Goal: Task Accomplishment & Management: Manage account settings

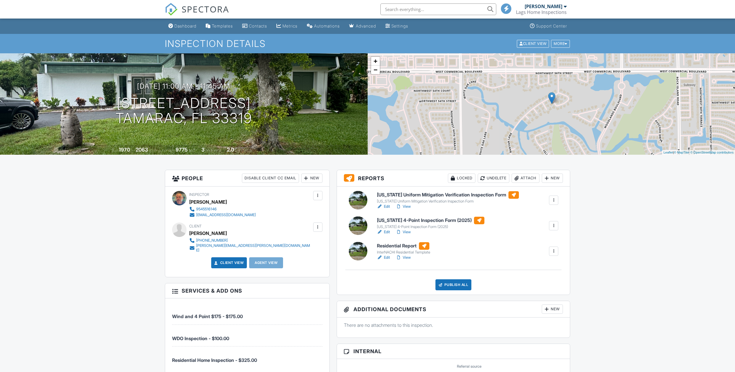
click at [409, 257] on link "View" at bounding box center [403, 258] width 15 height 6
click at [408, 232] on link "View" at bounding box center [403, 232] width 15 height 6
click at [453, 284] on div "Publish All" at bounding box center [454, 284] width 36 height 11
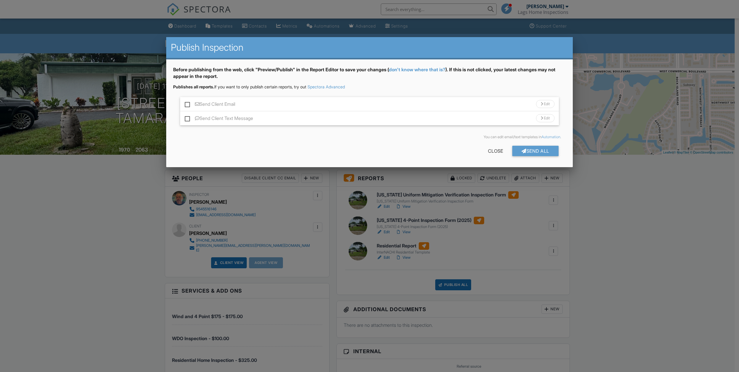
click at [188, 105] on label "Send Client Email" at bounding box center [210, 104] width 50 height 7
click at [188, 103] on input "Send Client Email" at bounding box center [187, 101] width 4 height 4
checkbox input "true"
click at [498, 150] on div "Close" at bounding box center [496, 151] width 34 height 10
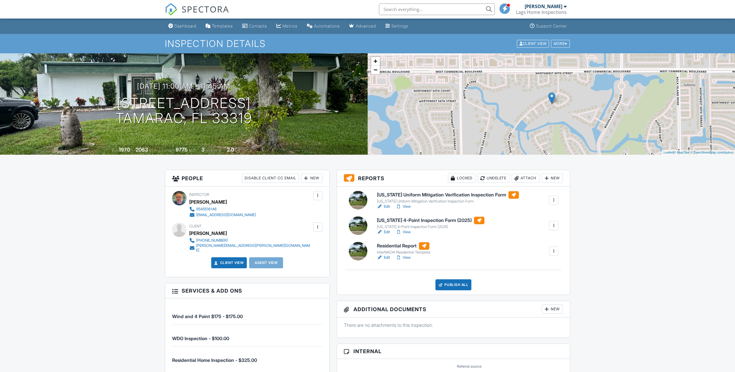
click at [319, 228] on div at bounding box center [318, 227] width 6 height 6
click at [265, 241] on li "Edit" at bounding box center [286, 245] width 65 height 14
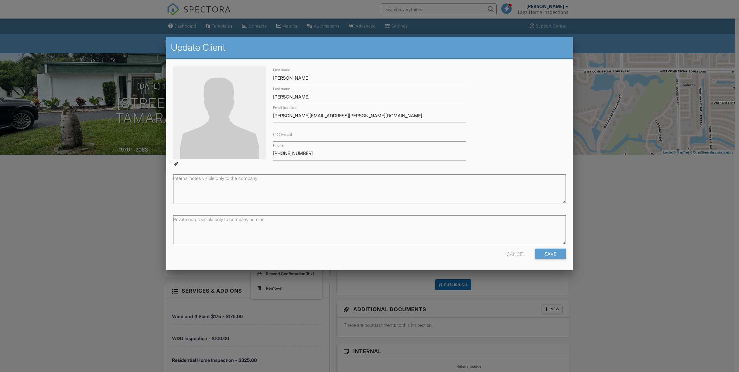
click at [282, 137] on label "CC Email" at bounding box center [282, 134] width 19 height 6
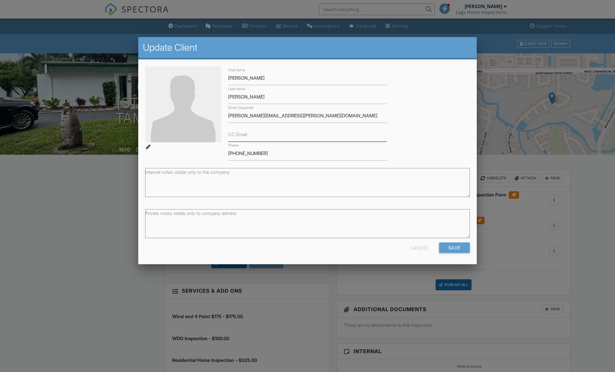
click at [257, 136] on input "CC Email" at bounding box center [307, 134] width 159 height 14
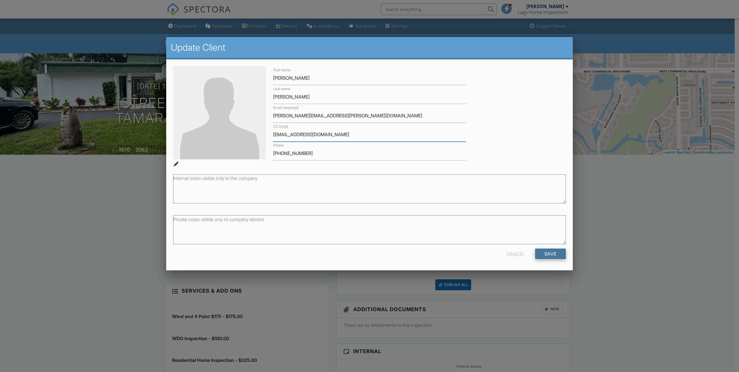
type input "[EMAIL_ADDRESS][DOMAIN_NAME]"
click at [554, 250] on input "Save" at bounding box center [550, 254] width 31 height 10
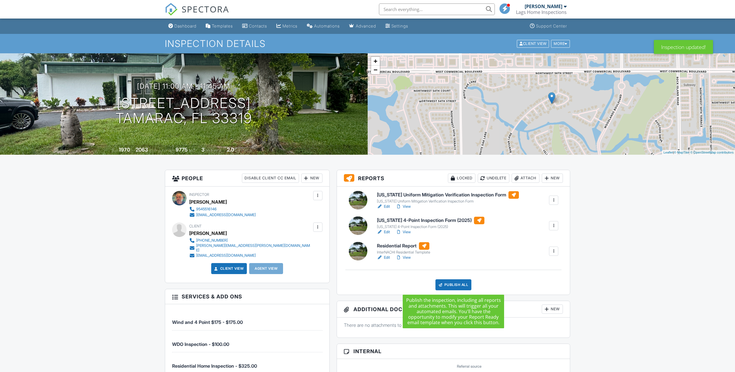
click at [455, 284] on div "Publish All" at bounding box center [454, 284] width 36 height 11
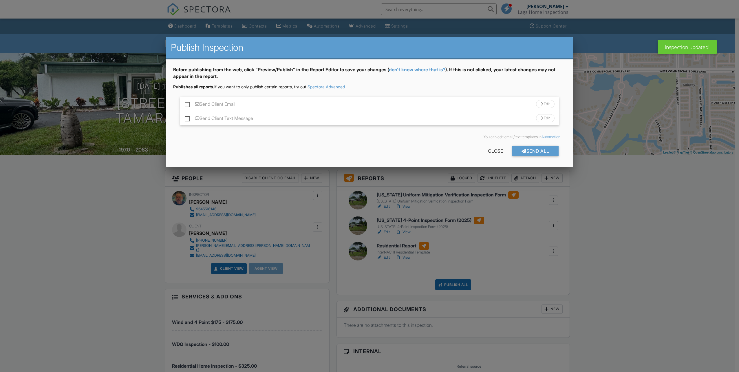
click at [187, 105] on label "Send Client Email" at bounding box center [210, 104] width 50 height 7
click at [187, 103] on input "Send Client Email" at bounding box center [187, 101] width 4 height 4
checkbox input "true"
click at [189, 116] on label "Send Client Text Message" at bounding box center [219, 119] width 68 height 7
click at [189, 116] on input "Send Client Text Message" at bounding box center [187, 116] width 4 height 4
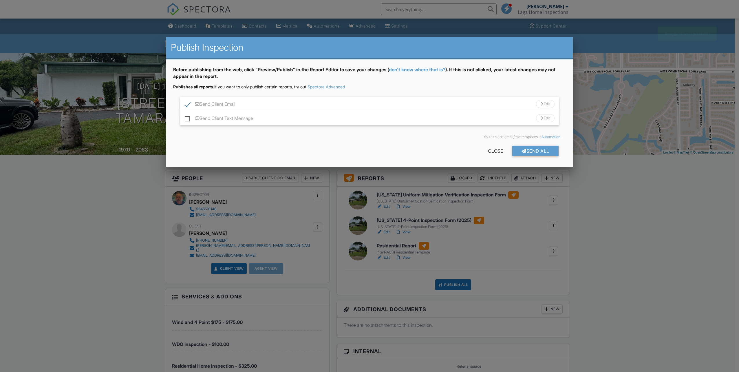
checkbox input "true"
click at [531, 148] on div "Send All" at bounding box center [536, 151] width 46 height 10
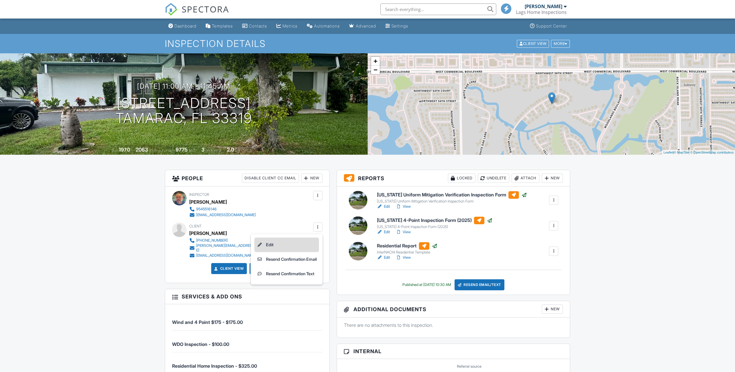
click at [274, 245] on li "Edit" at bounding box center [286, 245] width 65 height 14
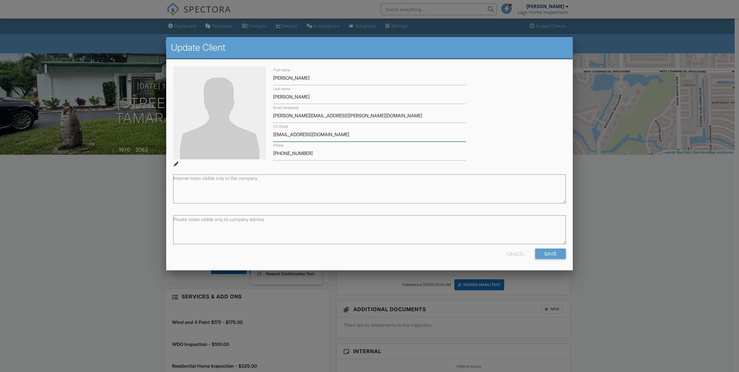
drag, startPoint x: 348, startPoint y: 133, endPoint x: 256, endPoint y: 134, distance: 92.7
click at [256, 133] on div "First name [PERSON_NAME] Last name [PERSON_NAME] Email (required) [PERSON_NAME]…" at bounding box center [370, 116] width 400 height 100
click at [337, 112] on input "[PERSON_NAME][EMAIL_ADDRESS][PERSON_NAME][DOMAIN_NAME]" at bounding box center [369, 116] width 193 height 14
drag, startPoint x: 345, startPoint y: 115, endPoint x: 273, endPoint y: 111, distance: 71.4
click at [273, 111] on input "[PERSON_NAME][EMAIL_ADDRESS][PERSON_NAME][DOMAIN_NAME]" at bounding box center [369, 116] width 193 height 14
